Goal: Task Accomplishment & Management: Use online tool/utility

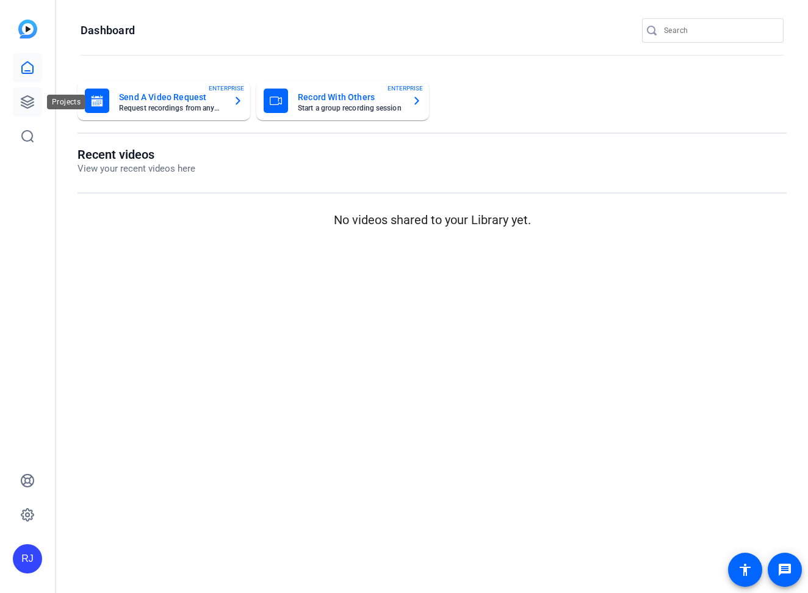
click at [29, 100] on icon at bounding box center [27, 102] width 15 height 15
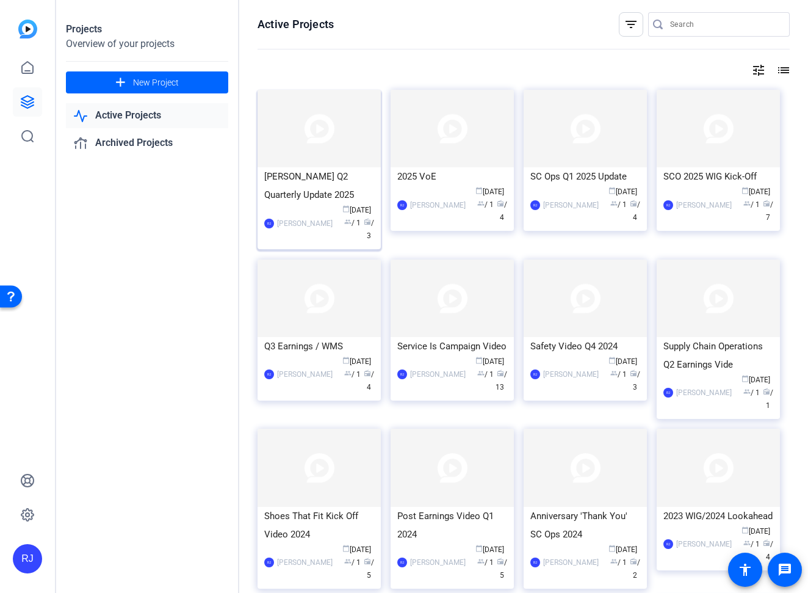
click at [318, 187] on div "[PERSON_NAME] Q2 Quarterly Update 2025" at bounding box center [319, 185] width 110 height 37
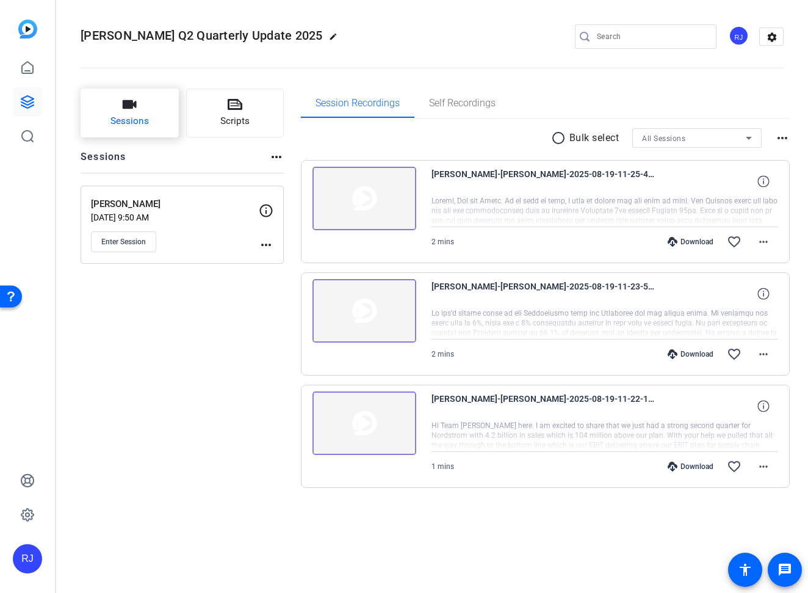
click at [145, 120] on span "Sessions" at bounding box center [130, 121] width 38 height 14
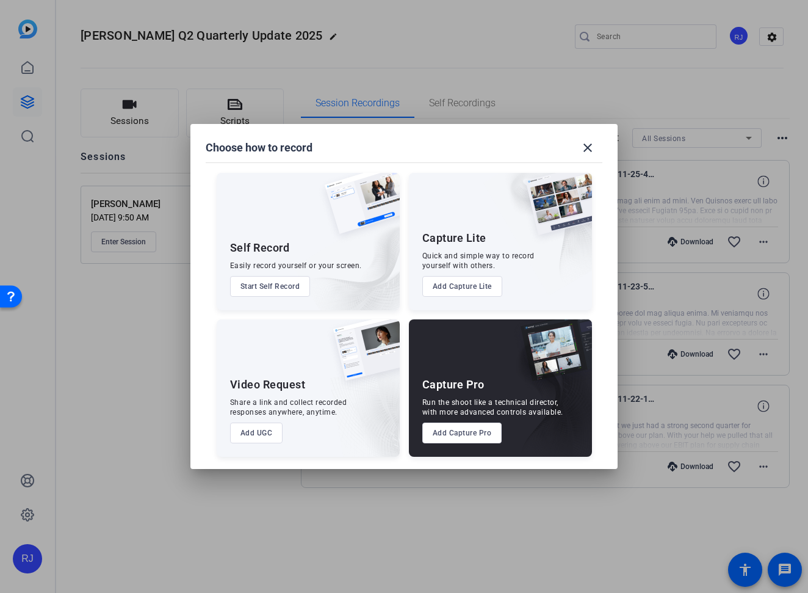
click at [468, 440] on button "Add Capture Pro" at bounding box center [462, 432] width 80 height 21
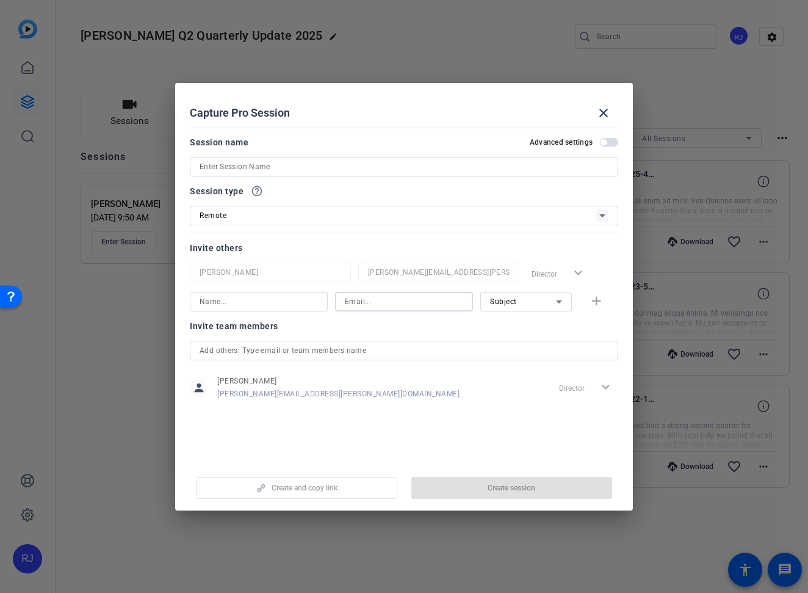
paste input "[PERSON_NAME][EMAIL_ADDRESS][PERSON_NAME][DOMAIN_NAME]"
type input "[PERSON_NAME][EMAIL_ADDRESS][PERSON_NAME][DOMAIN_NAME]"
click at [336, 168] on input at bounding box center [404, 166] width 409 height 15
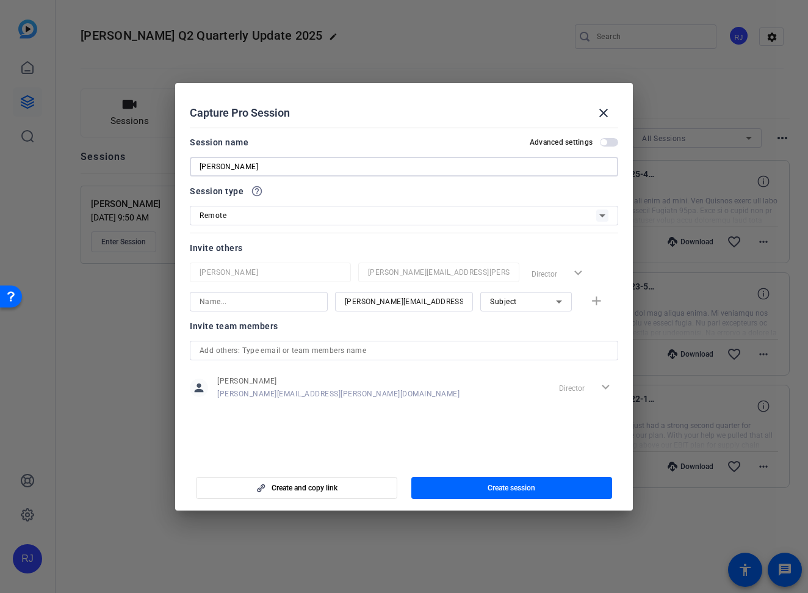
type input "[PERSON_NAME]"
click at [233, 292] on div at bounding box center [259, 302] width 118 height 20
click at [233, 302] on input at bounding box center [259, 301] width 118 height 15
type input "[PERSON_NAME]"
click at [484, 481] on span "button" at bounding box center [511, 487] width 201 height 29
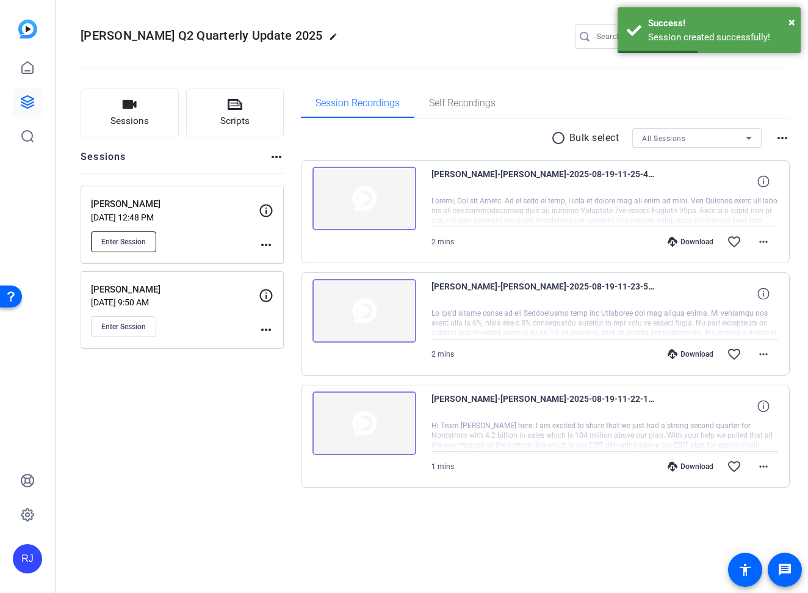
click at [151, 245] on button "Enter Session" at bounding box center [123, 241] width 65 height 21
